Goal: Transaction & Acquisition: Subscribe to service/newsletter

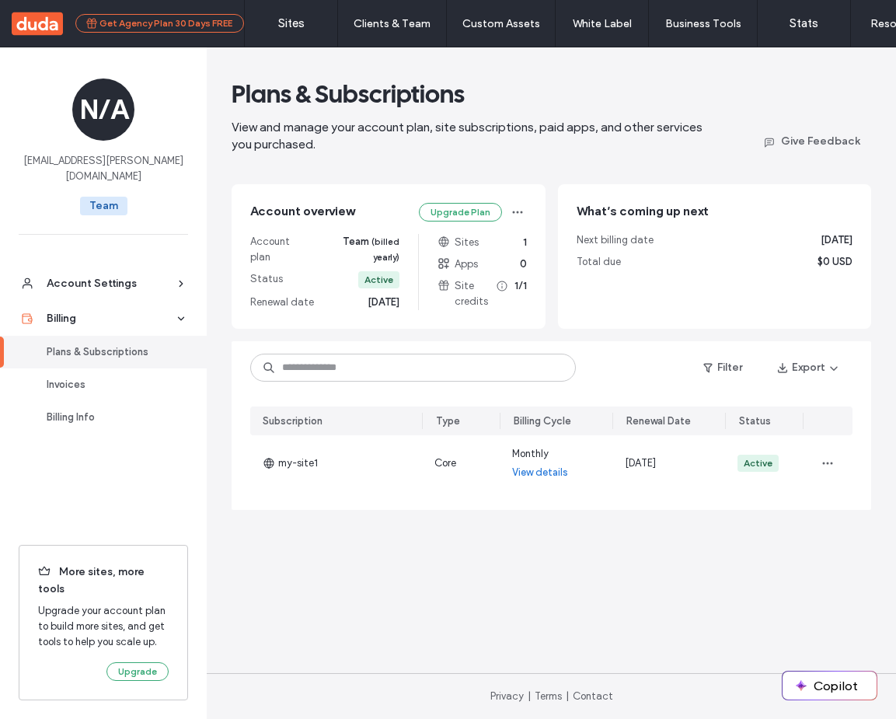
click at [222, 26] on button "Get Agency Plan 30 Days FREE" at bounding box center [159, 23] width 169 height 19
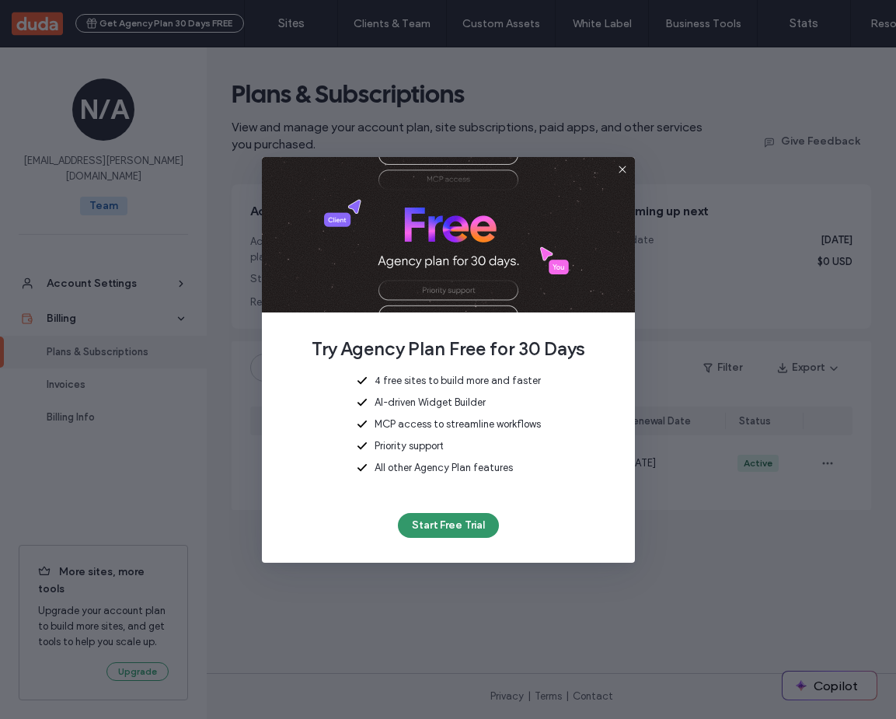
click at [453, 523] on button "Start Free Trial" at bounding box center [448, 525] width 101 height 25
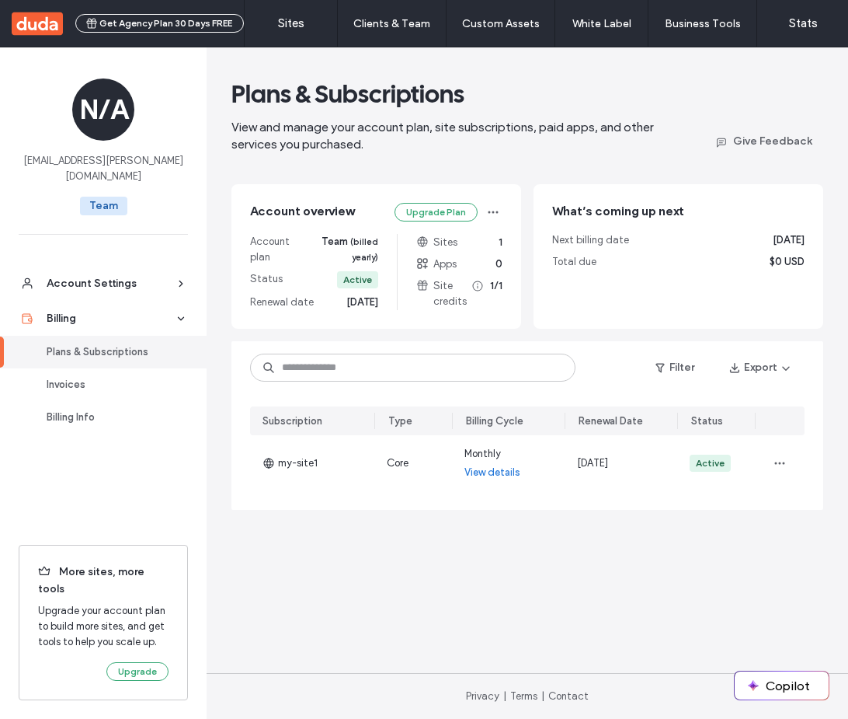
click at [116, 165] on span "[EMAIL_ADDRESS][PERSON_NAME][DOMAIN_NAME]" at bounding box center [103, 168] width 169 height 31
click at [118, 161] on span "[EMAIL_ADDRESS][PERSON_NAME][DOMAIN_NAME]" at bounding box center [103, 168] width 169 height 31
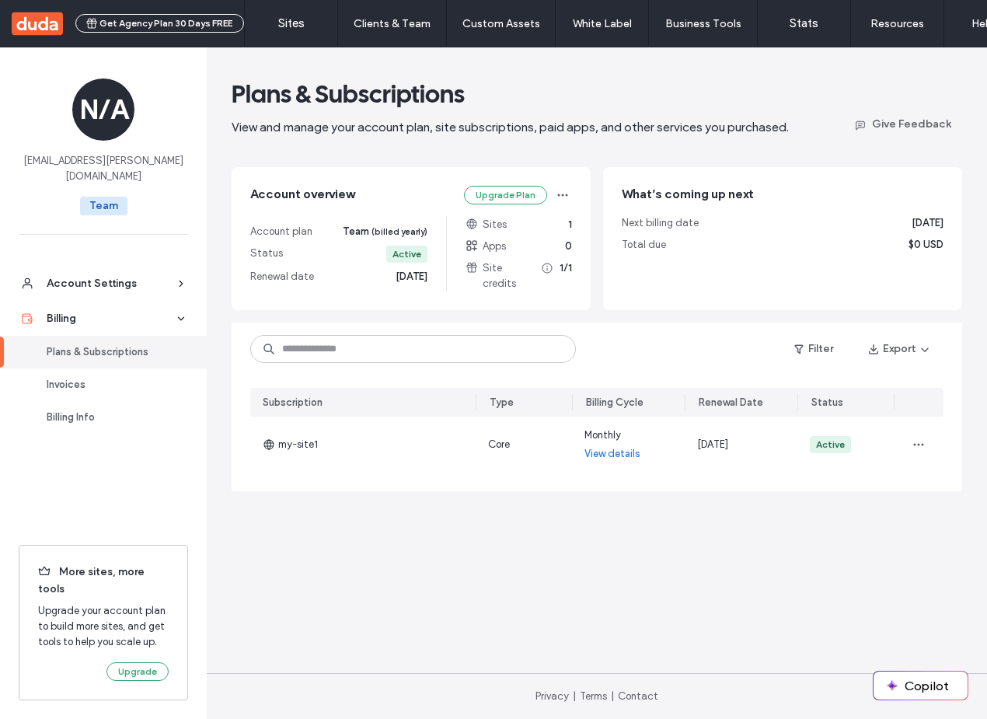
click at [793, 99] on div "Plans & Subscriptions" at bounding box center [515, 93] width 566 height 31
click at [564, 196] on icon "button" at bounding box center [562, 195] width 12 height 12
click at [562, 167] on div "Account overview Upgrade Plan Account plan Team (billed yearly) Status Active R…" at bounding box center [411, 238] width 359 height 143
click at [566, 192] on icon "button" at bounding box center [562, 195] width 12 height 12
click at [524, 532] on main "Plans & Subscriptions View and manage your account plan, site subscriptions, pa…" at bounding box center [597, 359] width 780 height 625
